Goal: Check status: Check status

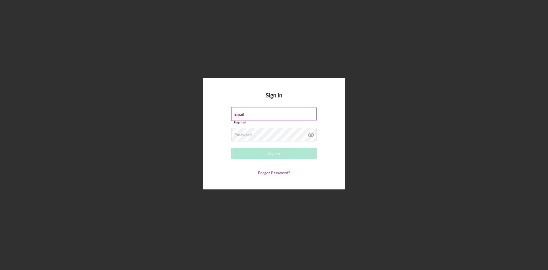
click at [285, 113] on div "Email Required" at bounding box center [274, 115] width 86 height 17
click at [274, 116] on input "Email" at bounding box center [273, 114] width 85 height 14
type input "[EMAIL_ADDRESS][DOMAIN_NAME]"
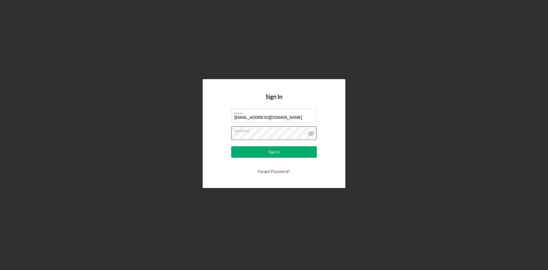
click at [231, 146] on button "Sign In" at bounding box center [274, 151] width 86 height 11
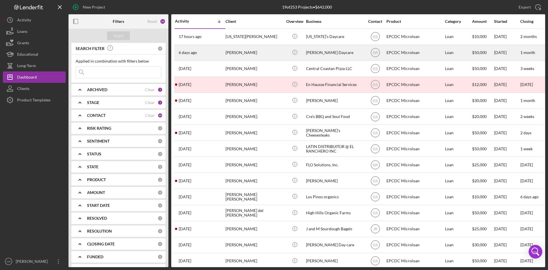
click at [264, 49] on div "[PERSON_NAME]" at bounding box center [253, 52] width 57 height 15
